Goal: Transaction & Acquisition: Purchase product/service

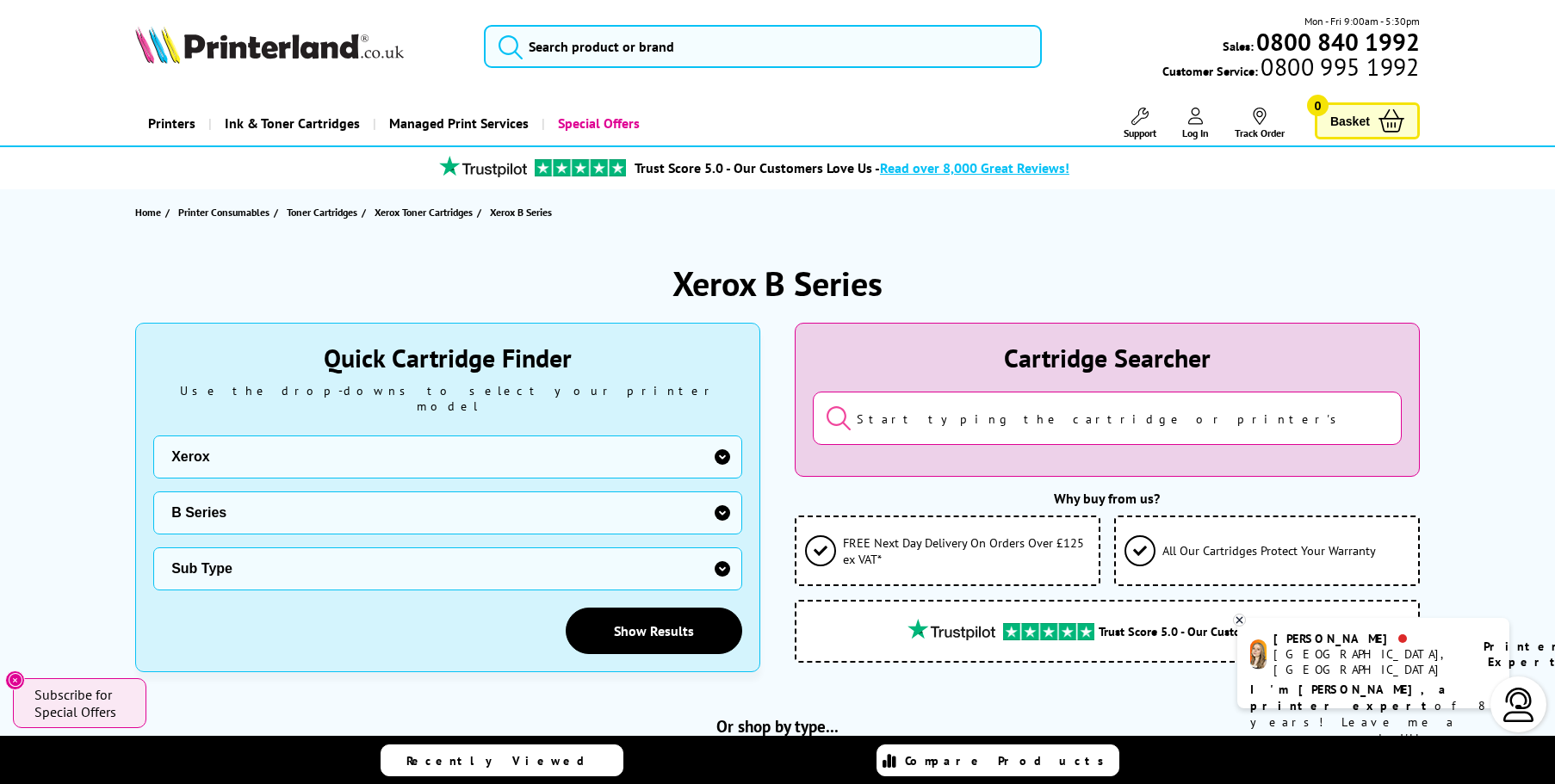
click at [722, 553] on select "Sub Type Xerox B205 Xerox B210 Xerox B215 Xerox B225 Xerox B230 Xerox B235 Xero…" at bounding box center [447, 569] width 589 height 43
select select "38177"
click at [153, 548] on select "Sub Type Xerox B205 Xerox B210 Xerox B215 Xerox B225 Xerox B230 Xerox B235 Xero…" at bounding box center [447, 569] width 589 height 43
click at [661, 620] on link "Show Results" at bounding box center [654, 631] width 177 height 47
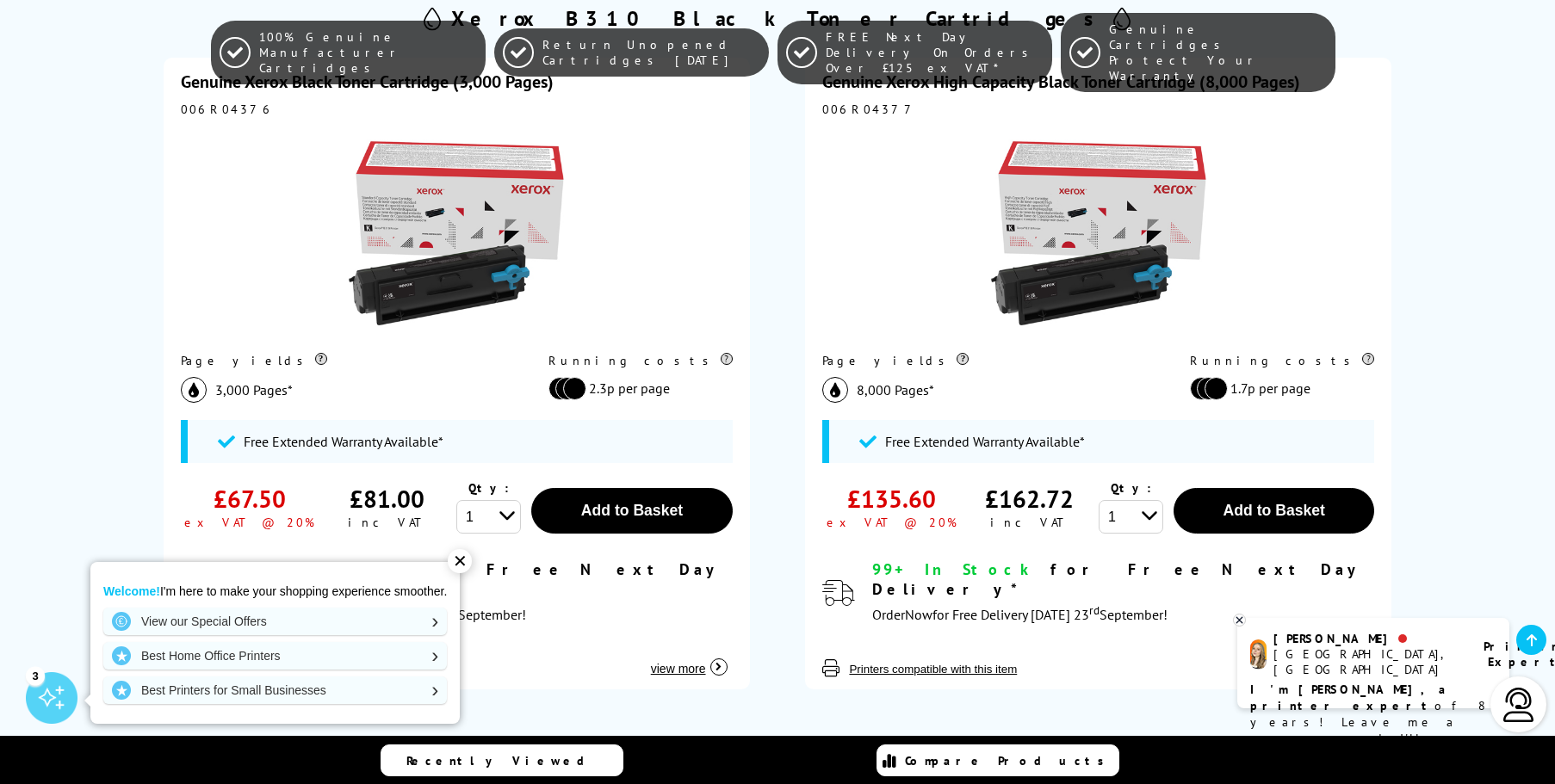
scroll to position [452, 0]
